Goal: Navigation & Orientation: Find specific page/section

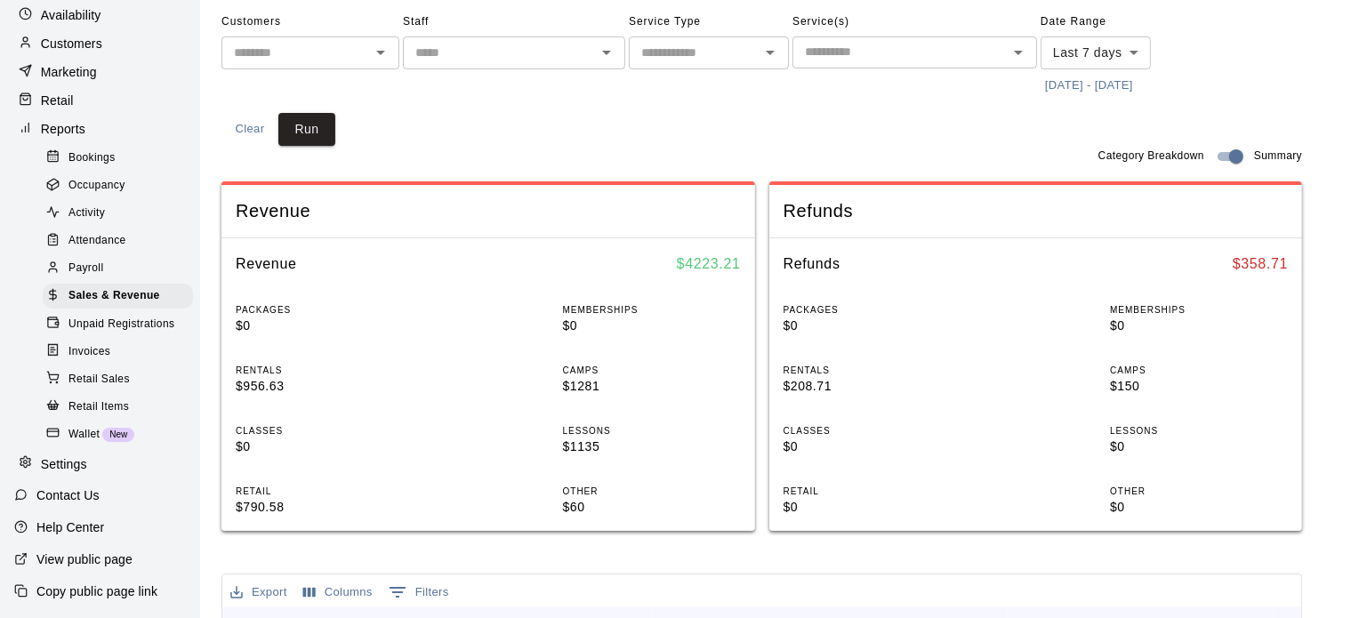
scroll to position [67, 0]
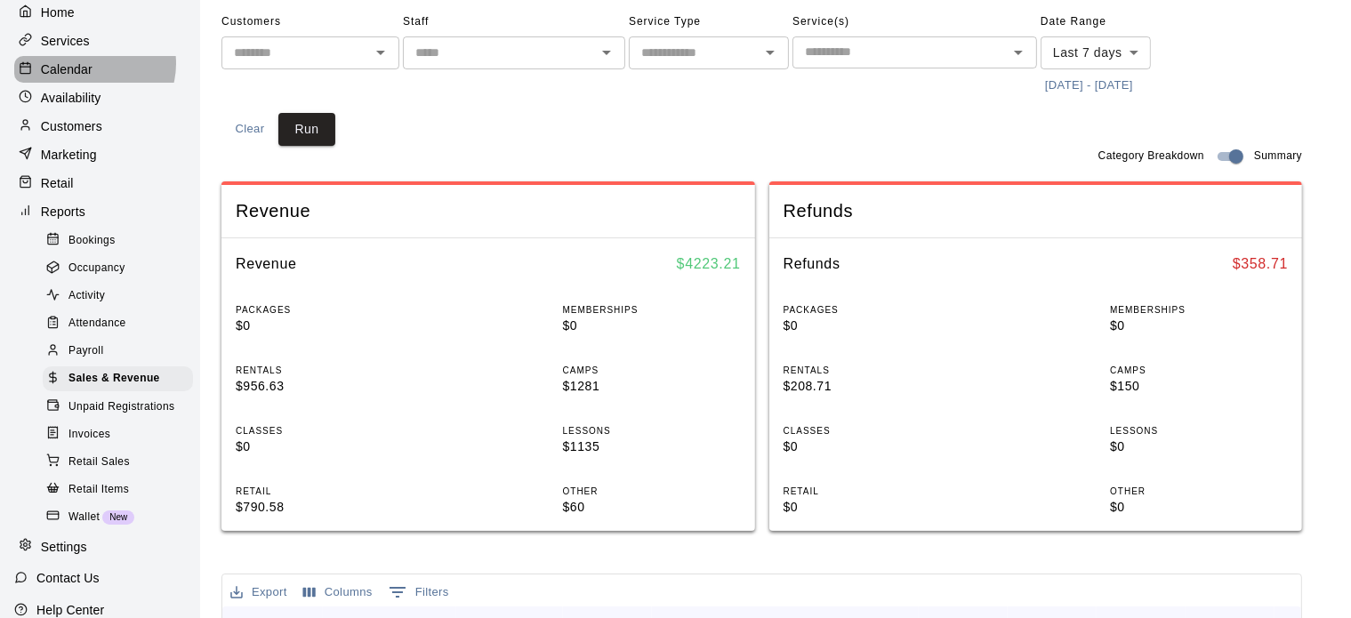
click at [93, 66] on div "Calendar" at bounding box center [100, 69] width 172 height 27
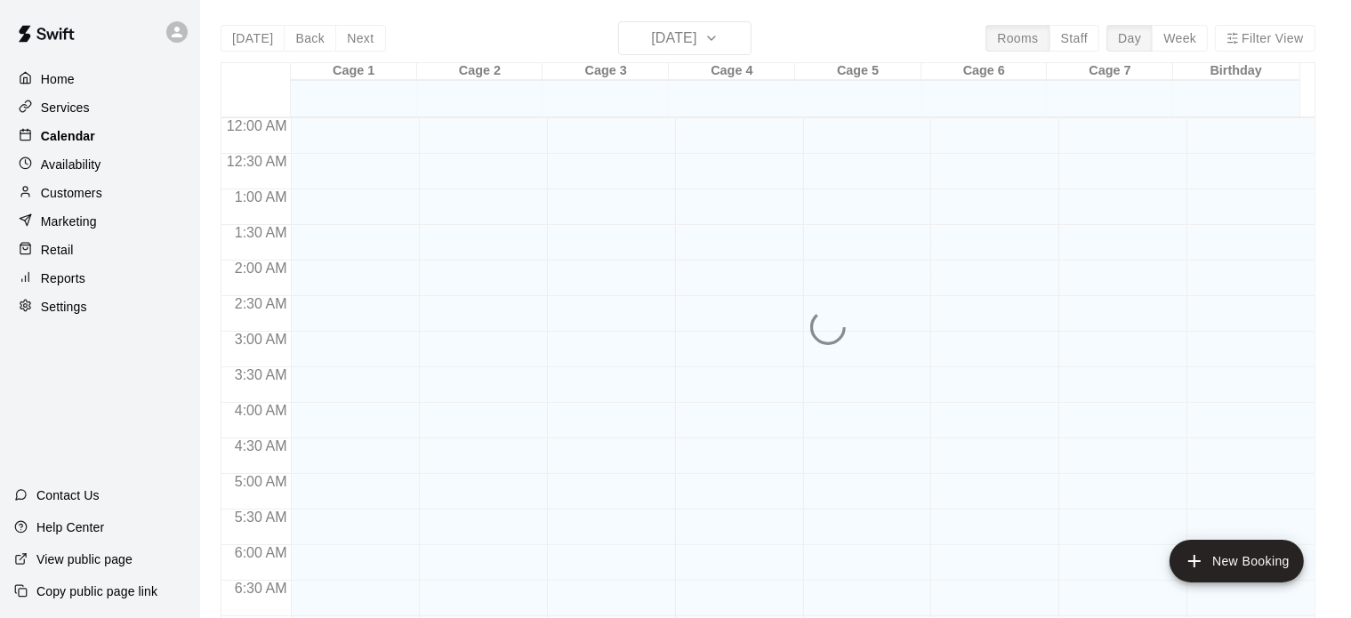
scroll to position [1133, 0]
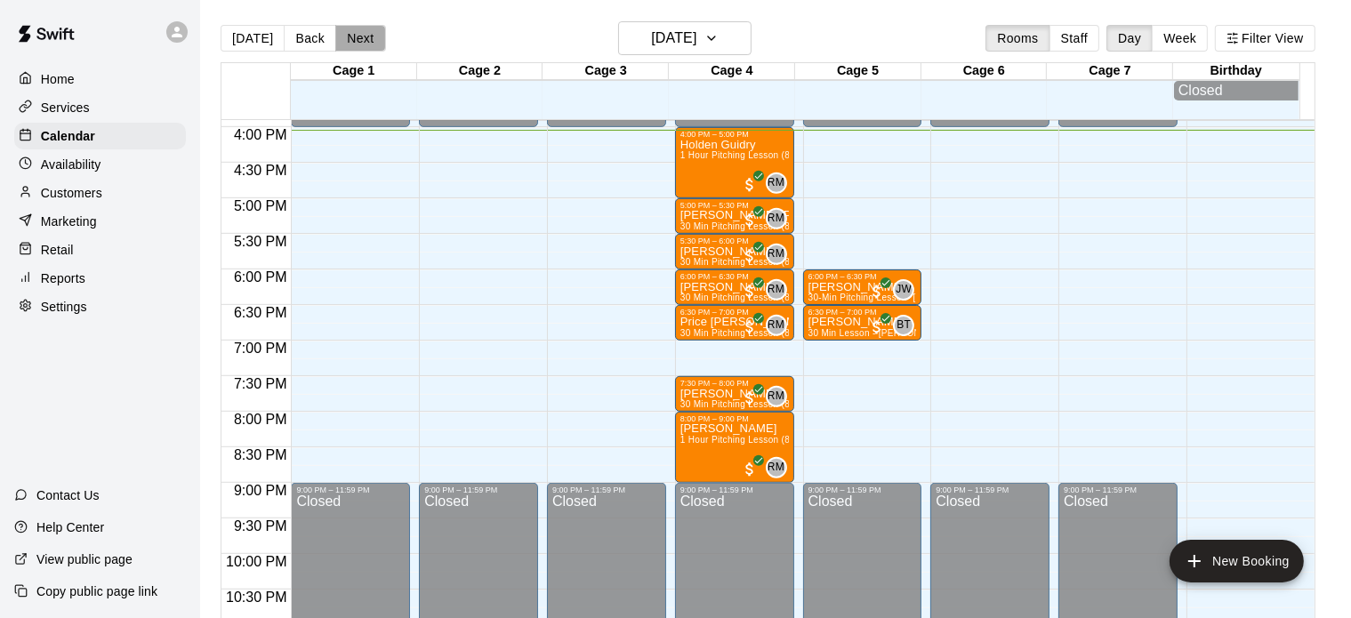
click at [348, 36] on button "Next" at bounding box center [360, 38] width 50 height 27
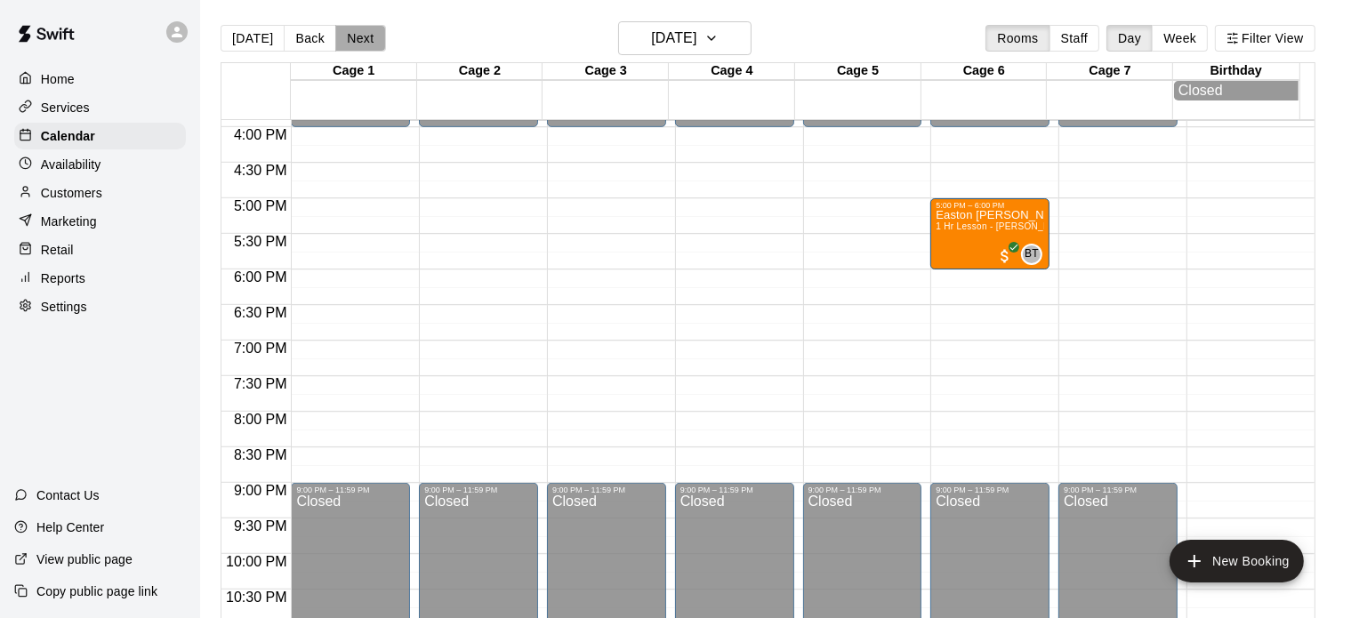
click at [348, 36] on button "Next" at bounding box center [360, 38] width 50 height 27
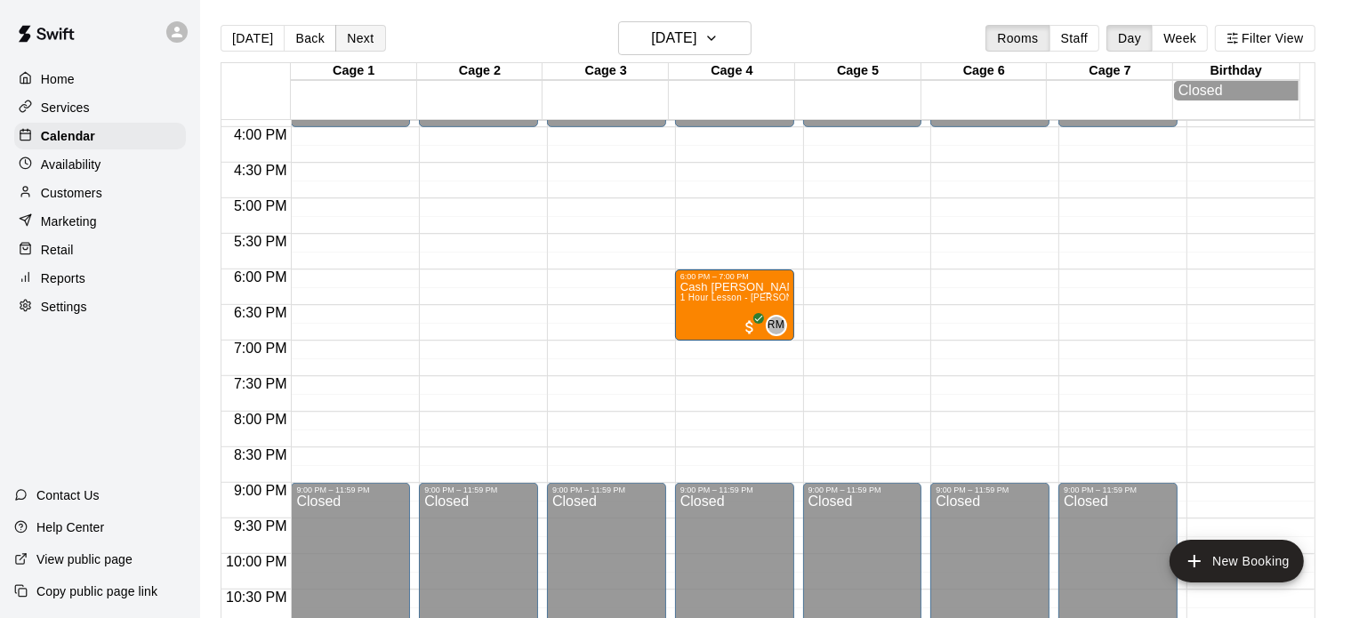
click at [348, 36] on button "Next" at bounding box center [360, 38] width 50 height 27
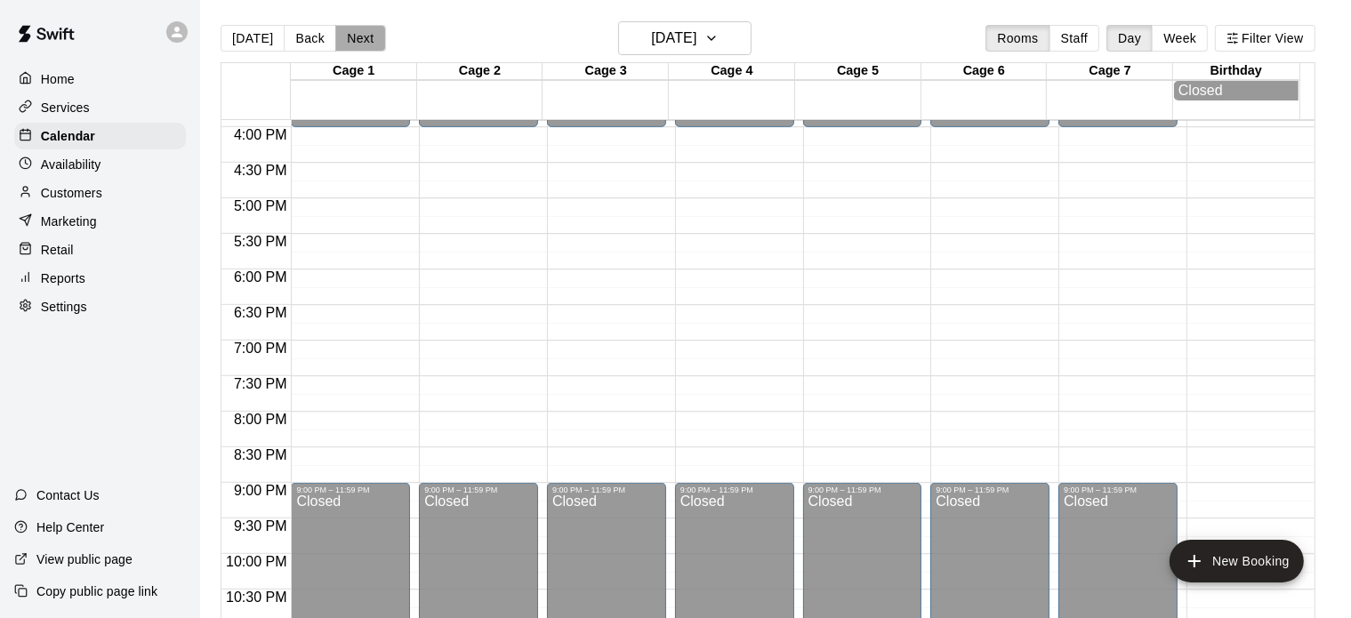
click at [348, 36] on button "Next" at bounding box center [360, 38] width 50 height 27
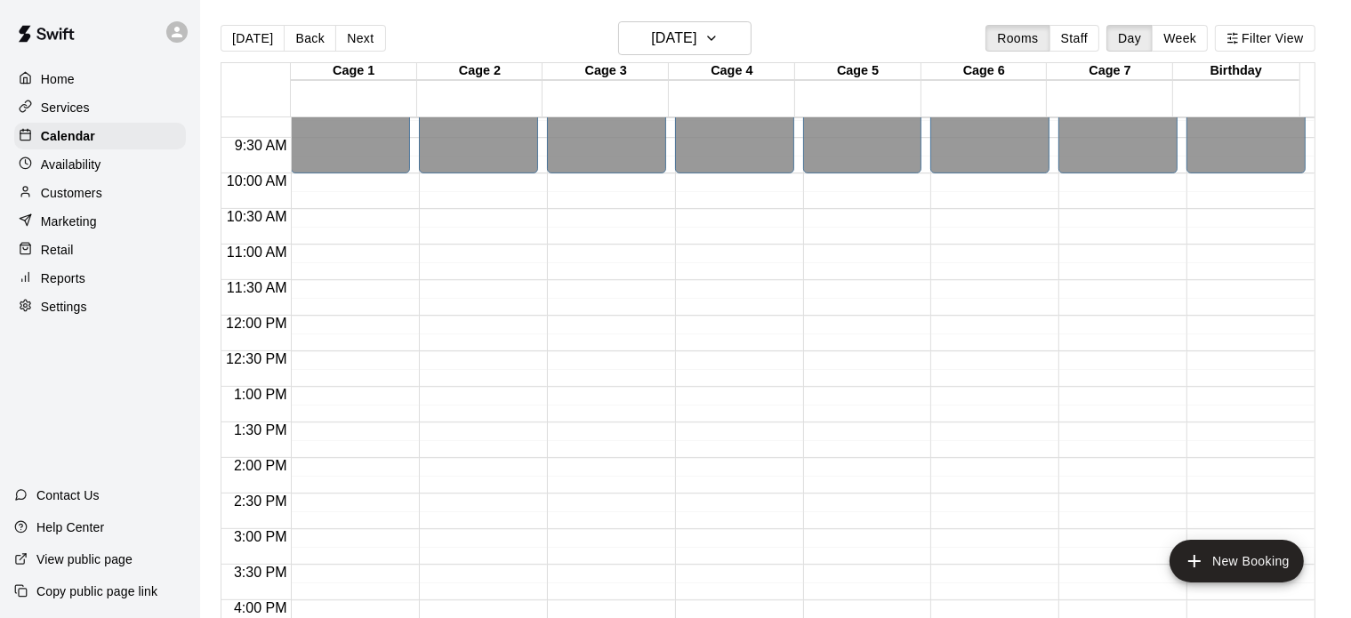
scroll to position [723, 0]
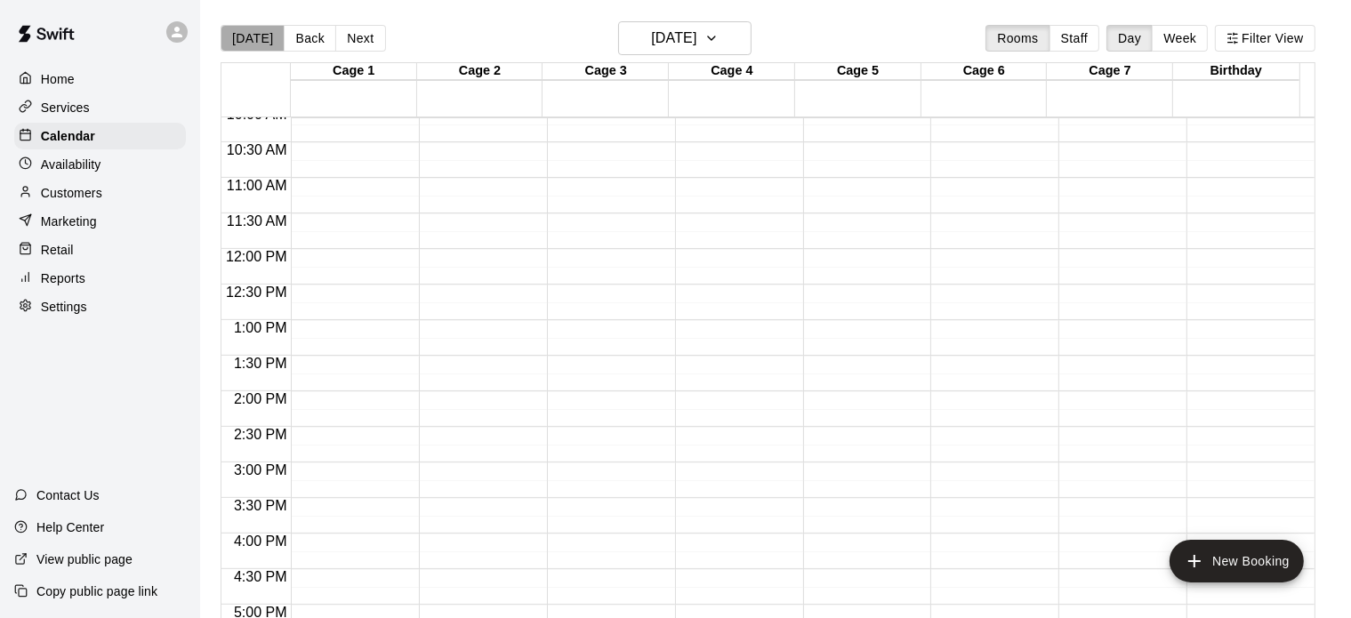
click at [267, 42] on button "[DATE]" at bounding box center [253, 38] width 64 height 27
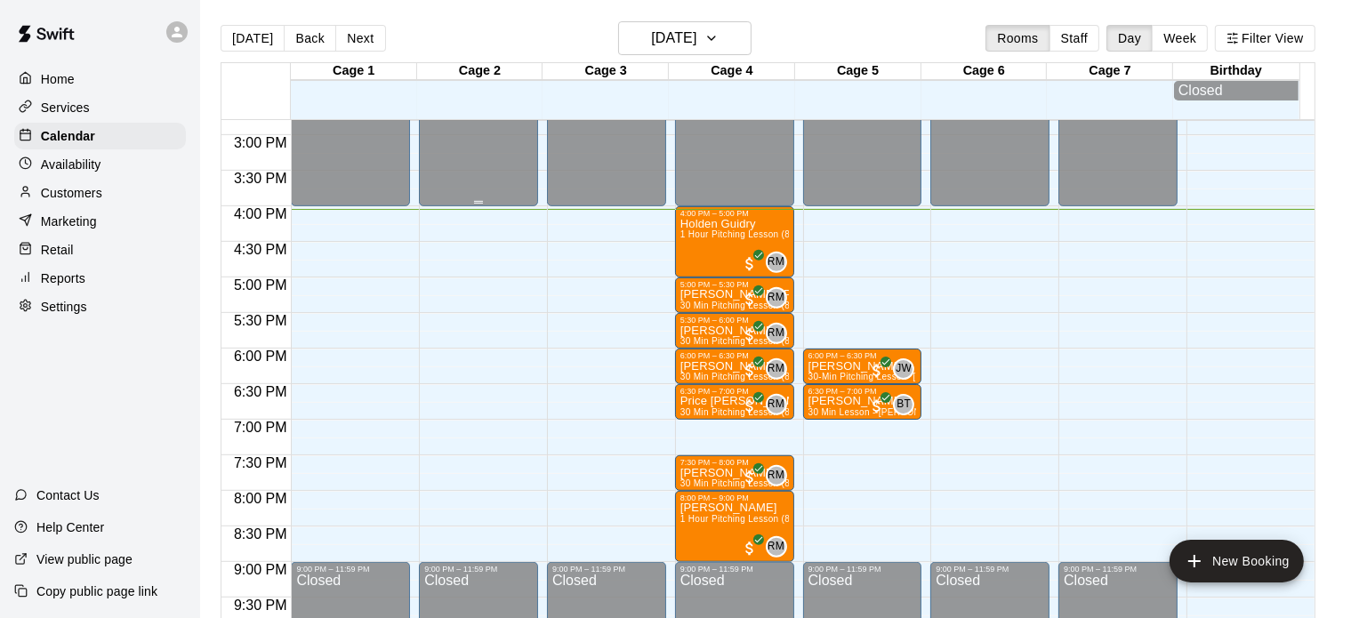
scroll to position [1054, 0]
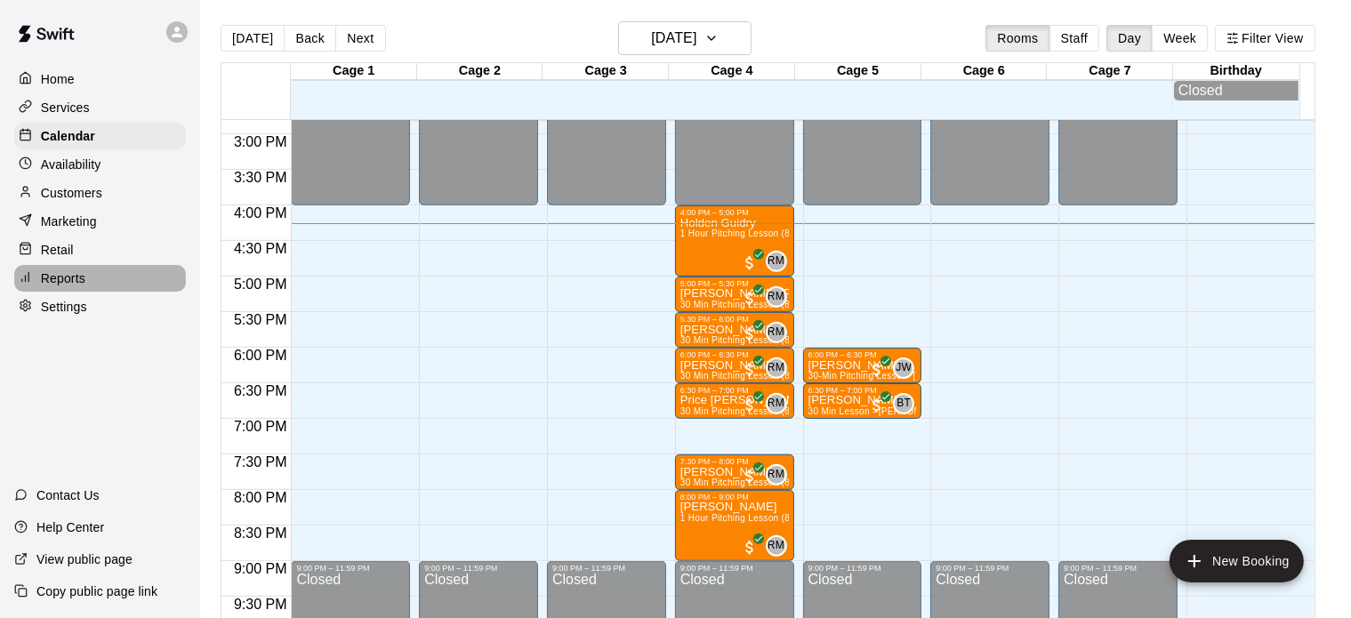
click at [75, 287] on p "Reports" at bounding box center [63, 279] width 44 height 18
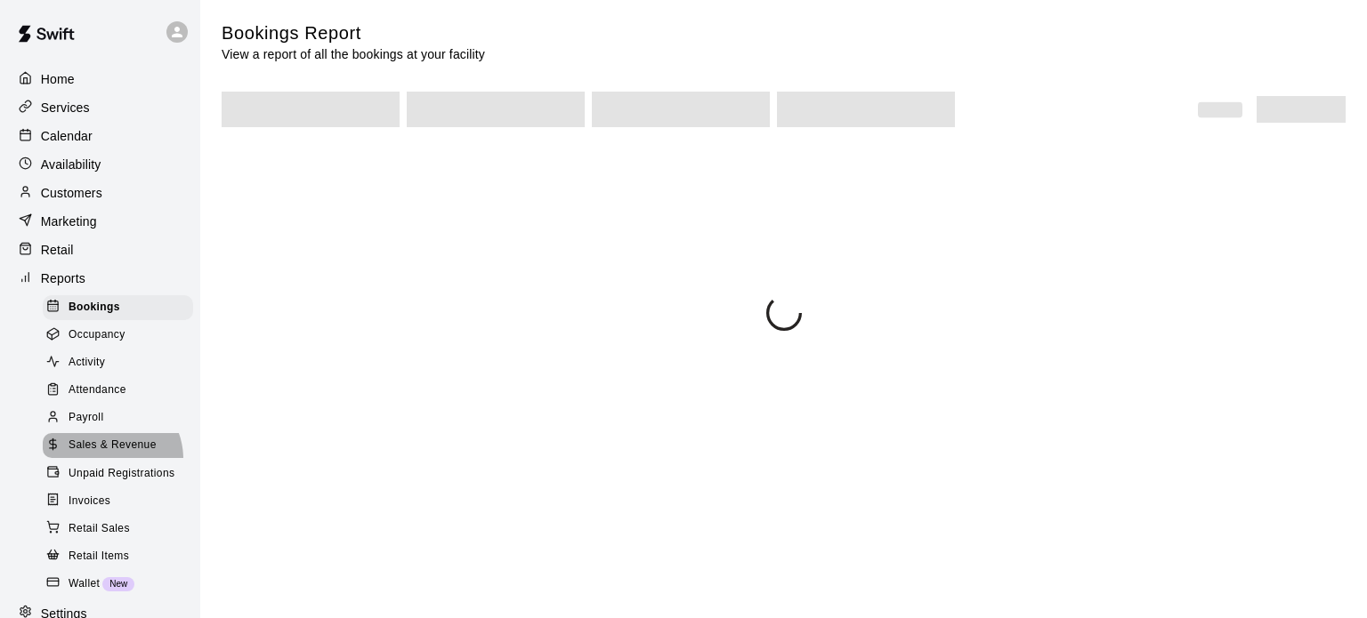
click at [107, 458] on div "Sales & Revenue" at bounding box center [118, 445] width 150 height 25
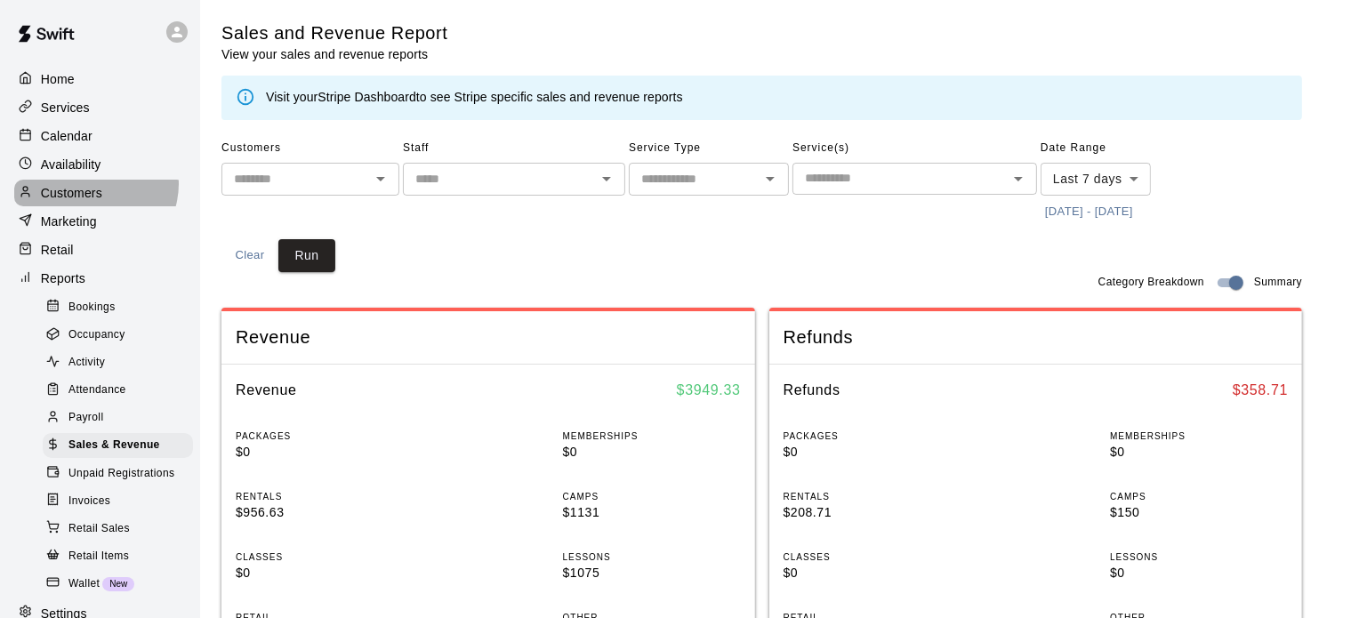
click at [94, 190] on p "Customers" at bounding box center [71, 193] width 61 height 18
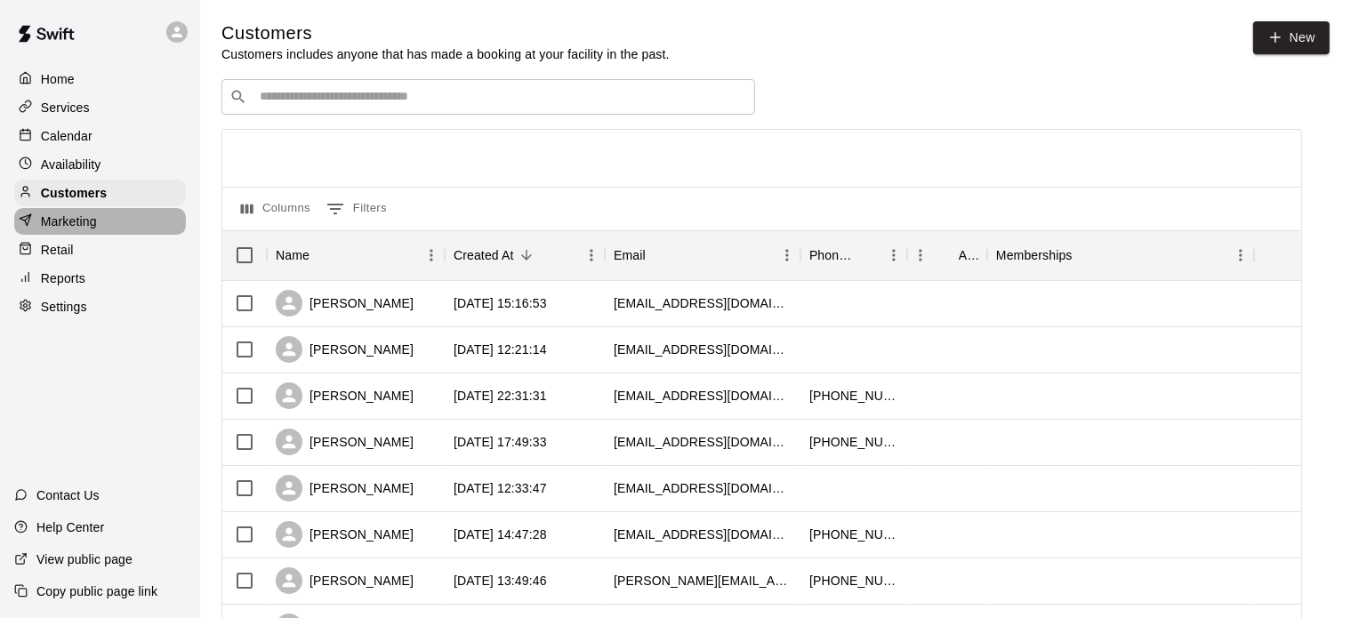
click at [76, 230] on p "Marketing" at bounding box center [69, 222] width 56 height 18
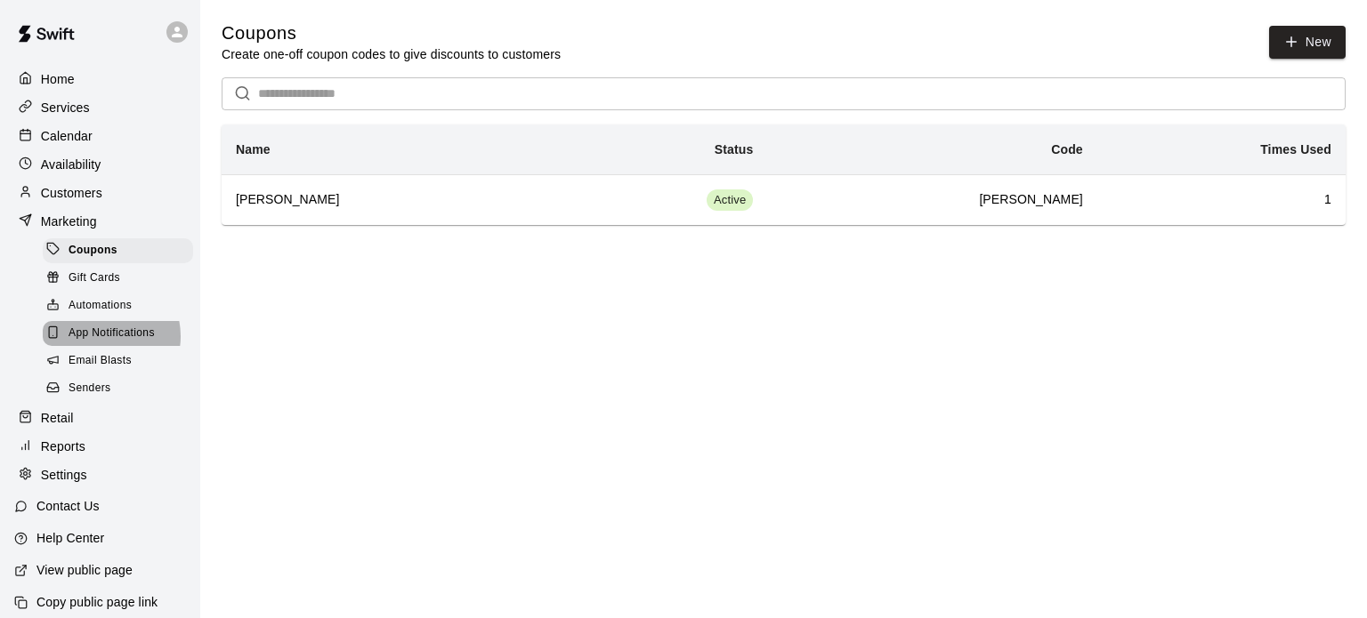
click at [102, 343] on span "App Notifications" at bounding box center [112, 334] width 86 height 18
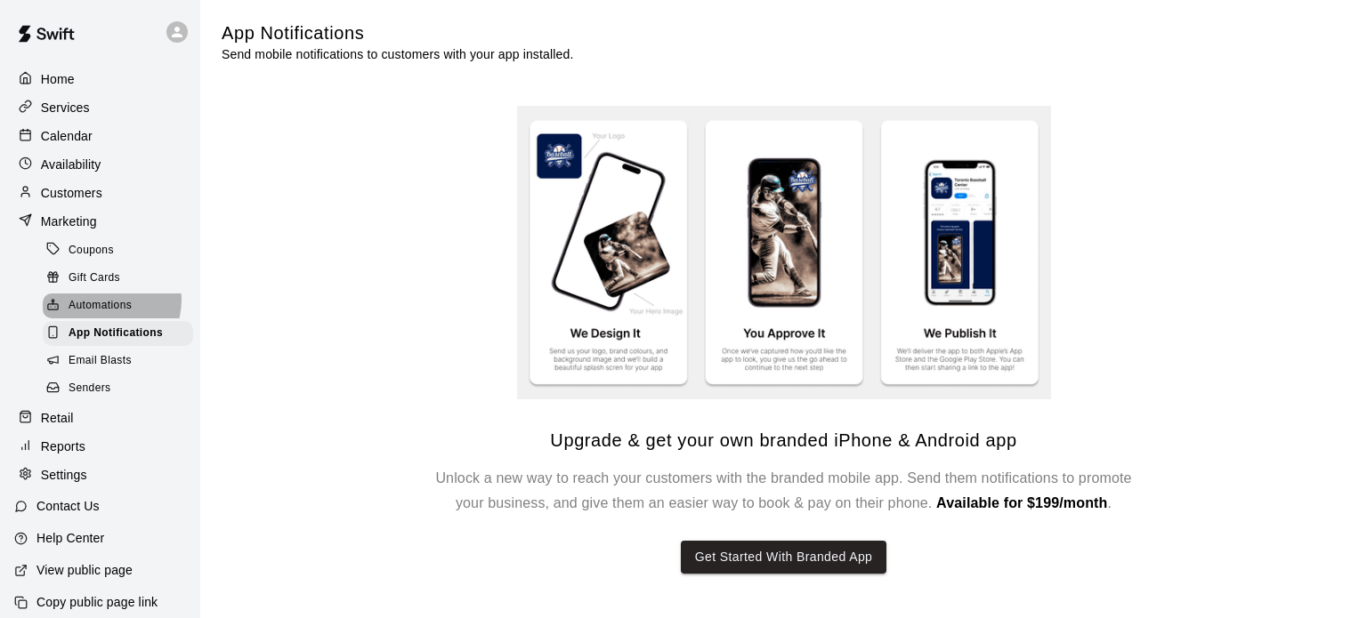
click at [102, 311] on span "Automations" at bounding box center [100, 306] width 63 height 18
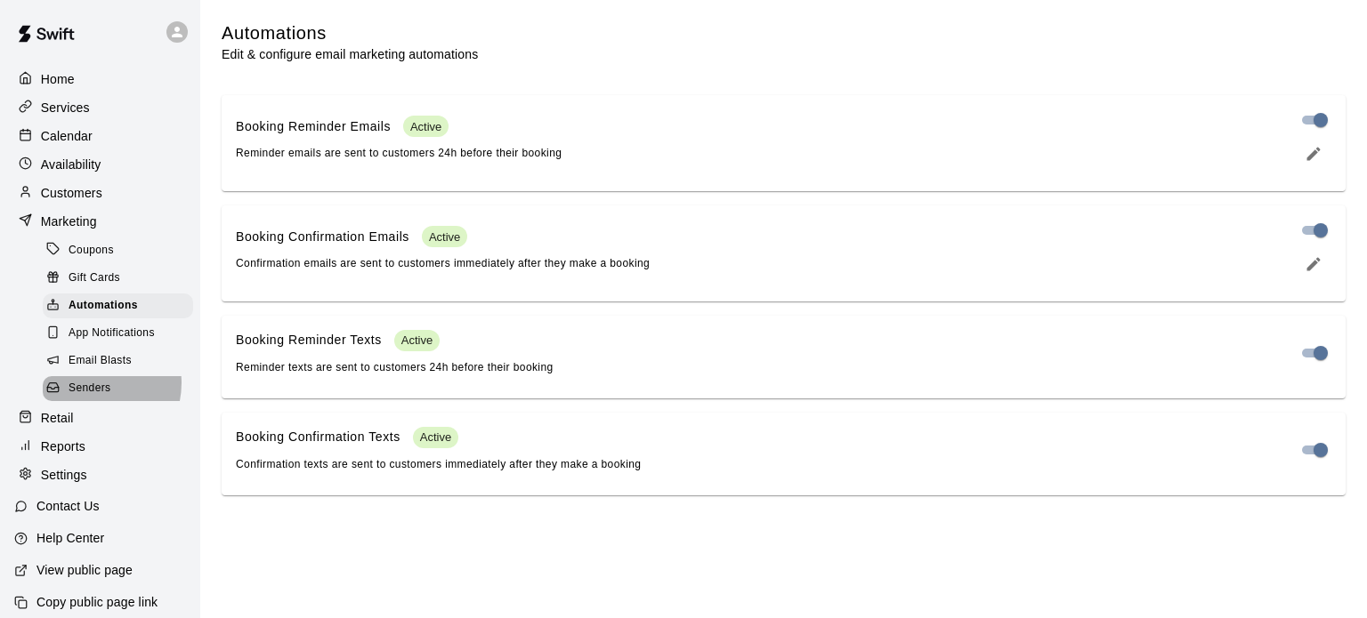
click at [87, 398] on span "Senders" at bounding box center [90, 389] width 43 height 18
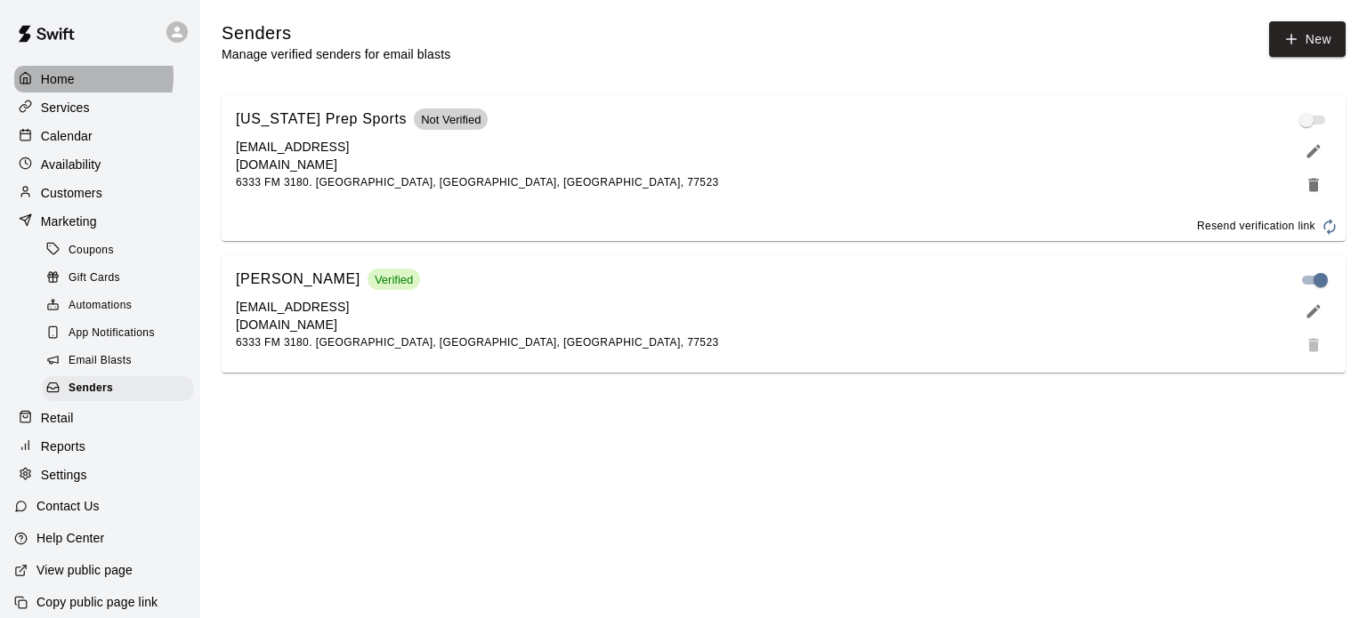
click at [81, 77] on div "Home" at bounding box center [100, 79] width 172 height 27
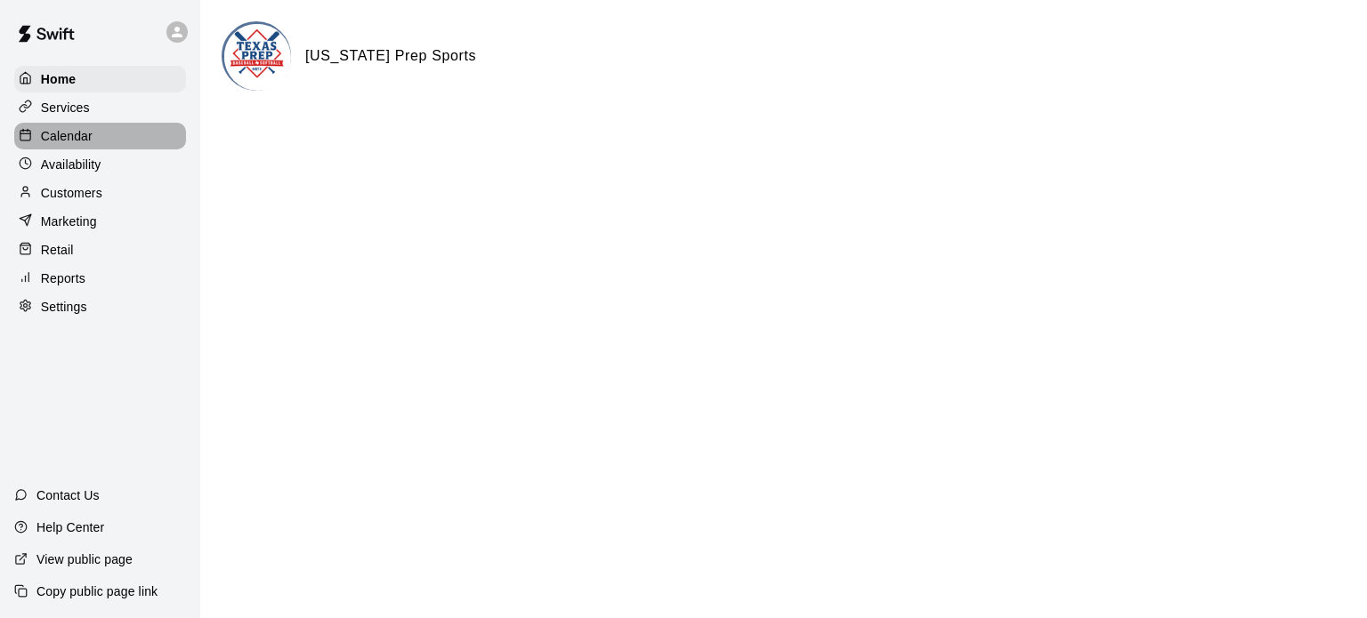
click at [86, 135] on p "Calendar" at bounding box center [67, 136] width 52 height 18
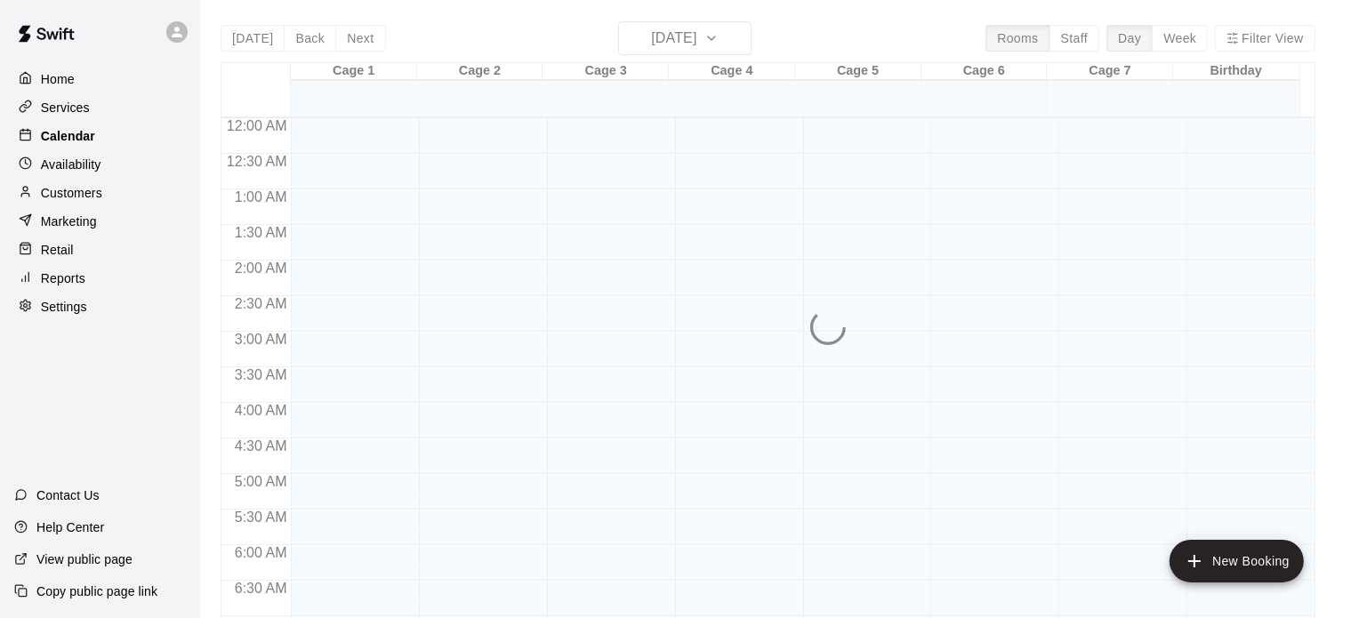
scroll to position [1133, 0]
